Goal: Check status: Check status

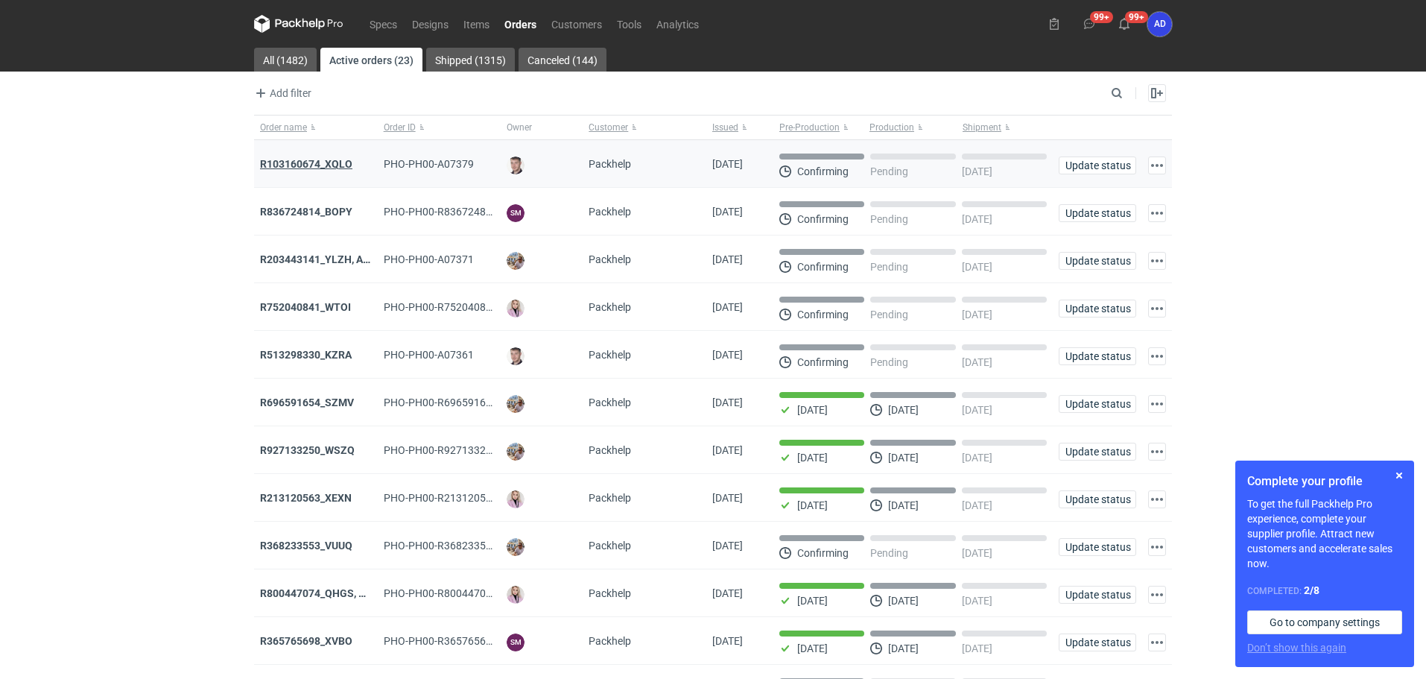
click at [331, 162] on strong "R103160674_XQLO" at bounding box center [306, 164] width 92 height 12
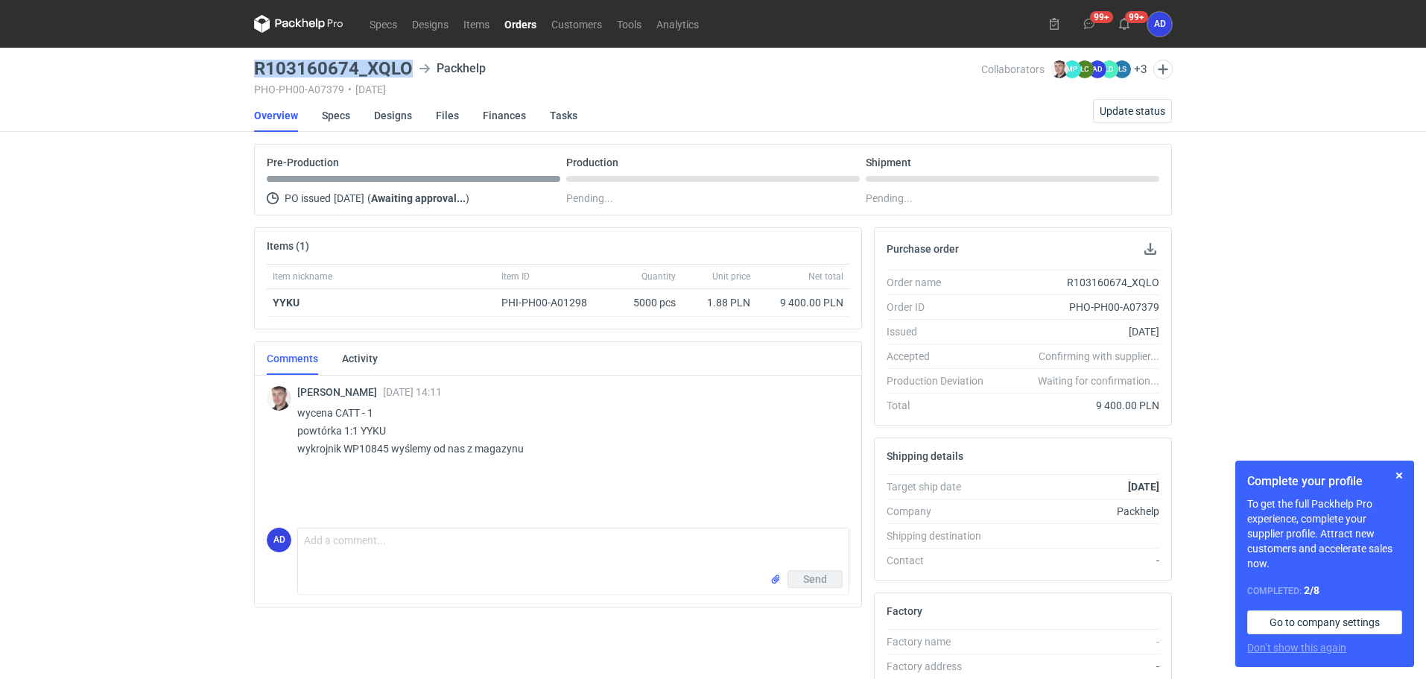
drag, startPoint x: 413, startPoint y: 70, endPoint x: 258, endPoint y: 69, distance: 155.7
click at [258, 69] on div "R103160674_XQLO Packhelp" at bounding box center [617, 69] width 727 height 18
copy h3 "R103160674_XQLO"
